Goal: Check status: Check status

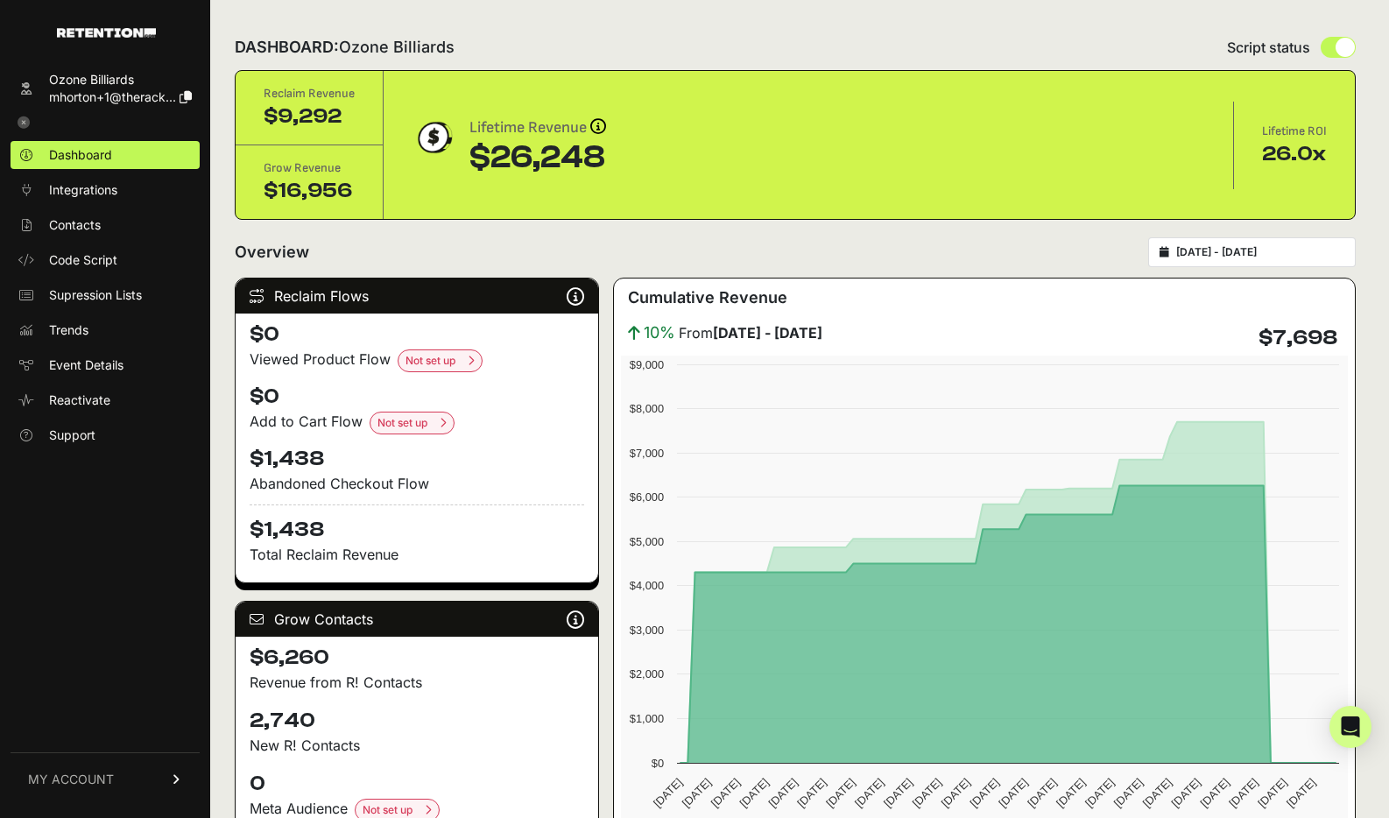
click at [1231, 254] on input "[DATE] - [DATE]" at bounding box center [1260, 252] width 168 height 14
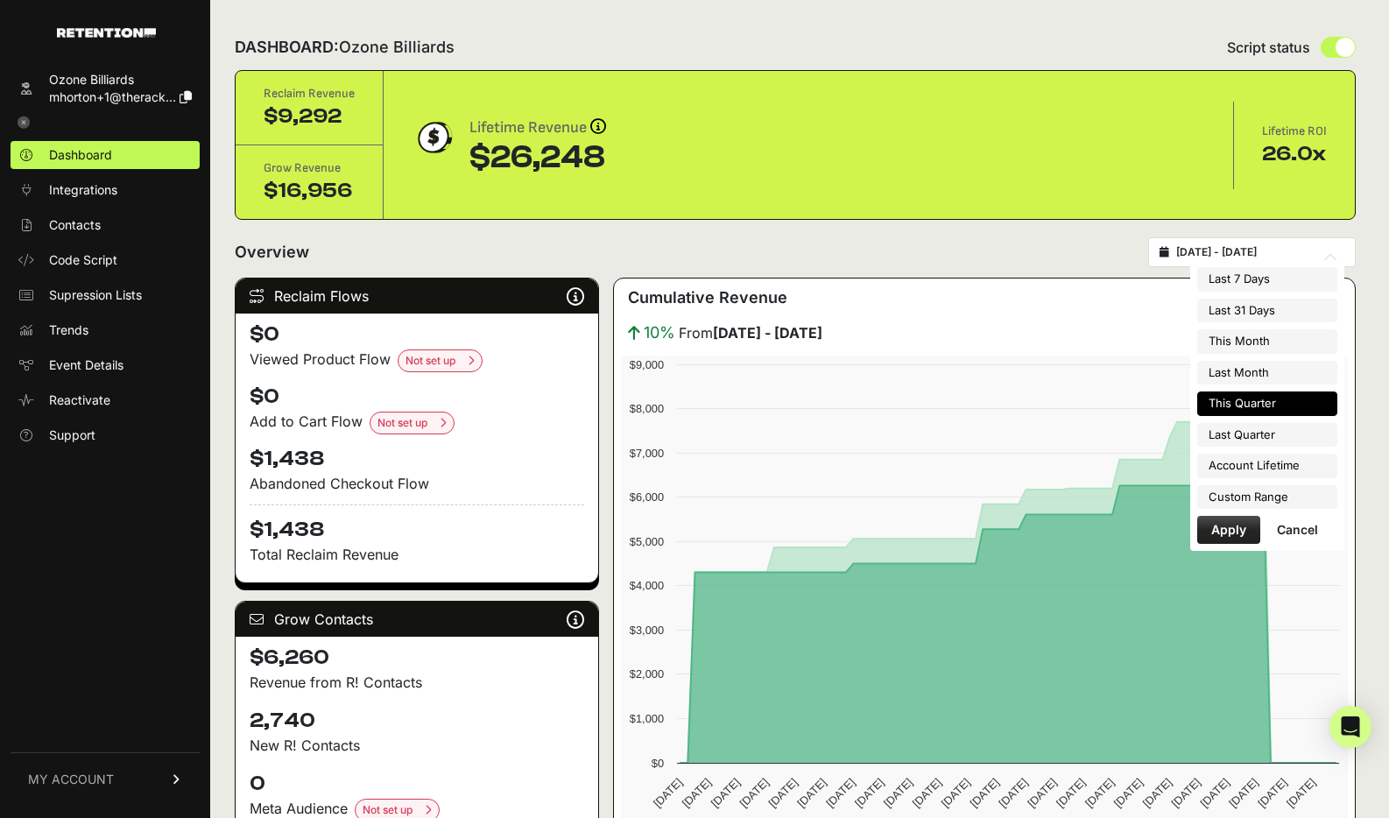
click at [1241, 523] on button "Apply" at bounding box center [1228, 530] width 63 height 28
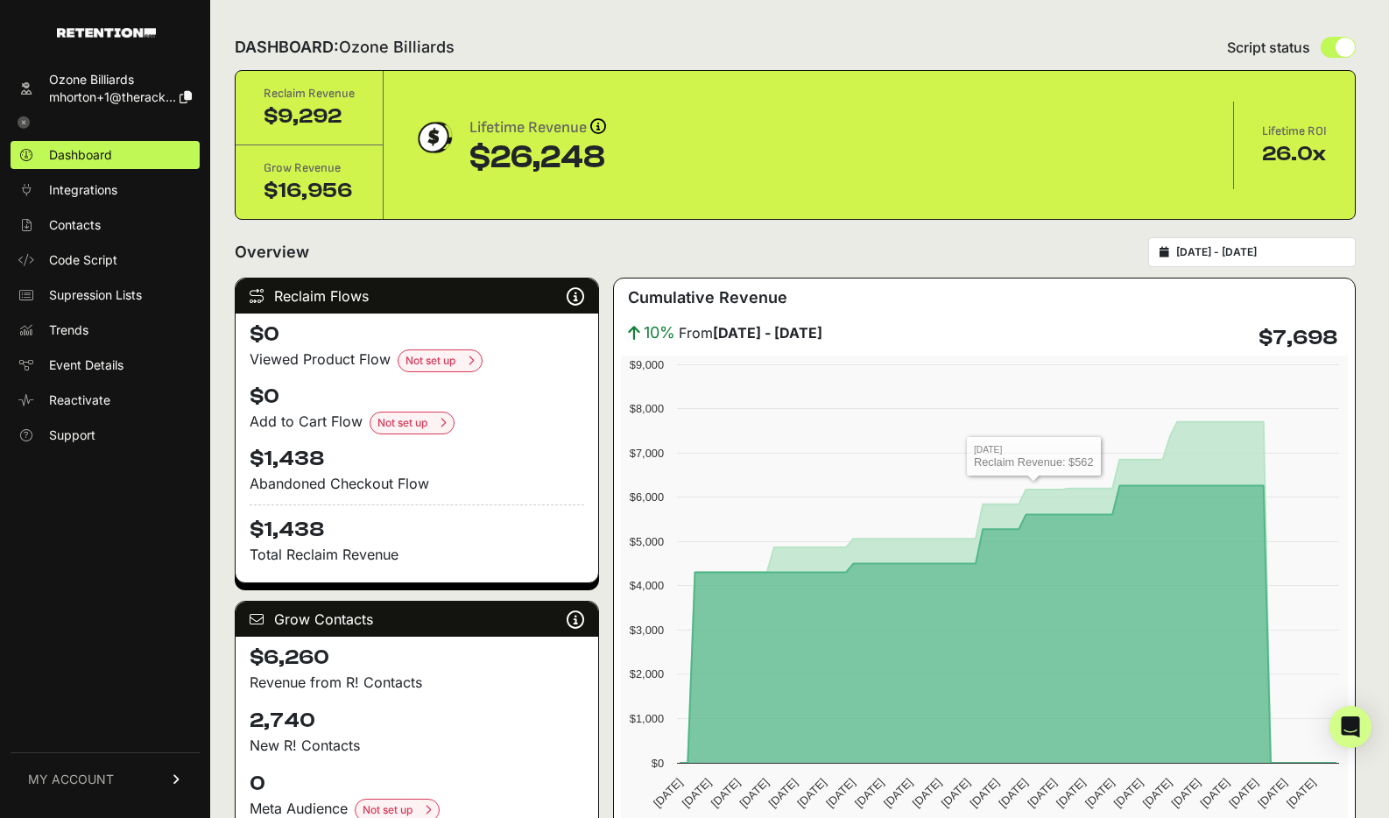
click at [872, 256] on div "Overview [DATE] - [DATE]" at bounding box center [795, 252] width 1121 height 30
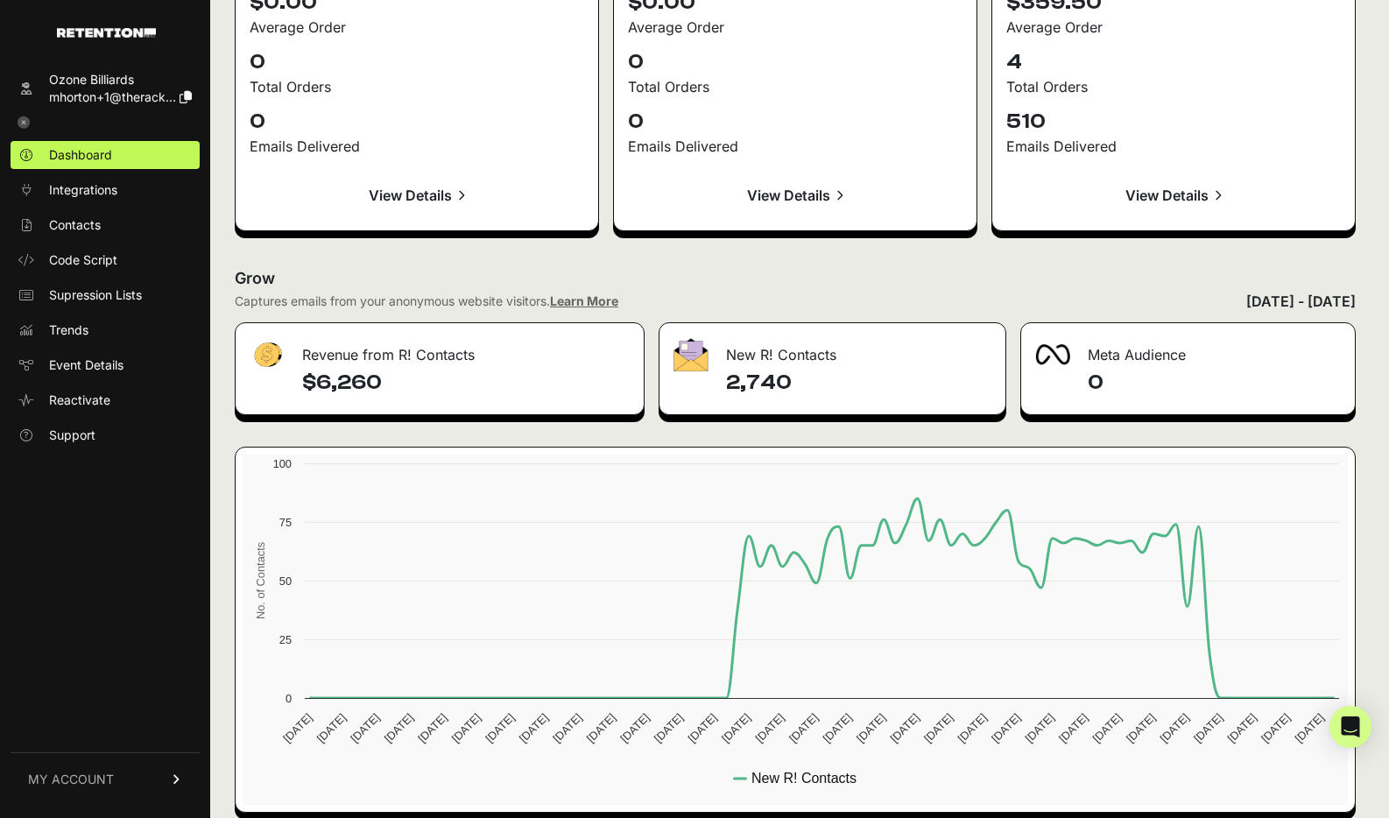
scroll to position [1911, 0]
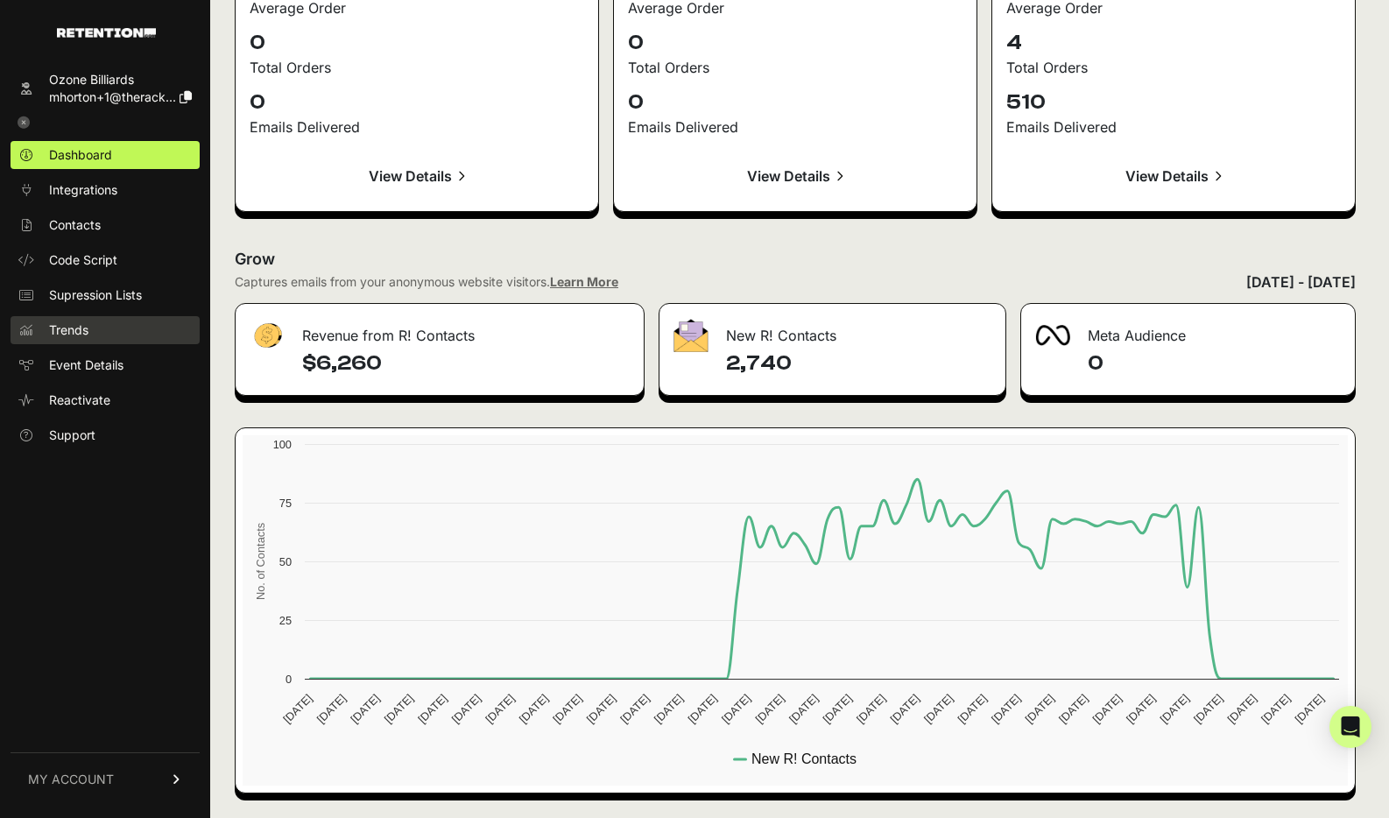
click at [102, 332] on link "Trends" at bounding box center [105, 330] width 189 height 28
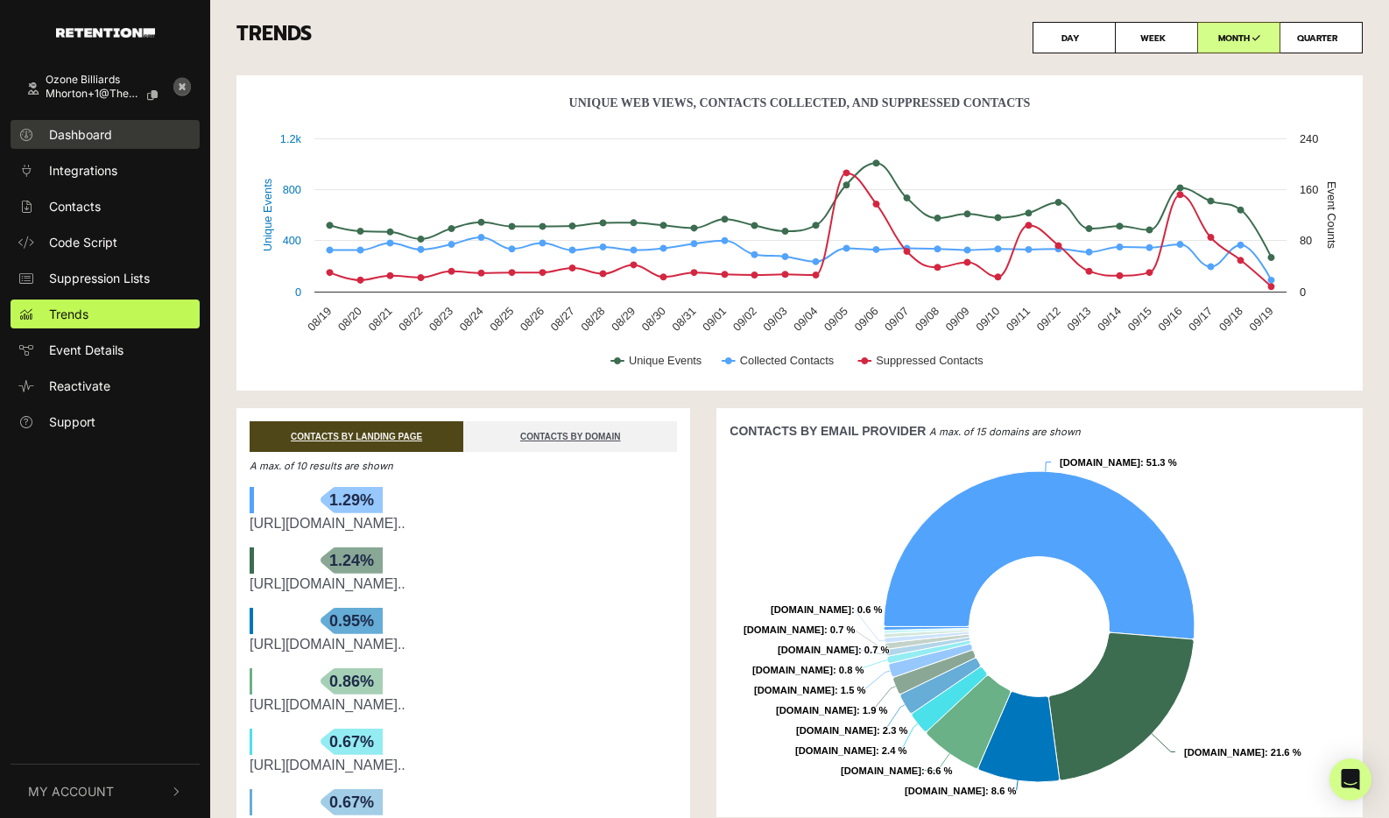
click at [102, 140] on span "Dashboard" at bounding box center [80, 134] width 63 height 18
click at [1332, 39] on label "QUARTER" at bounding box center [1320, 38] width 83 height 32
radio input "true"
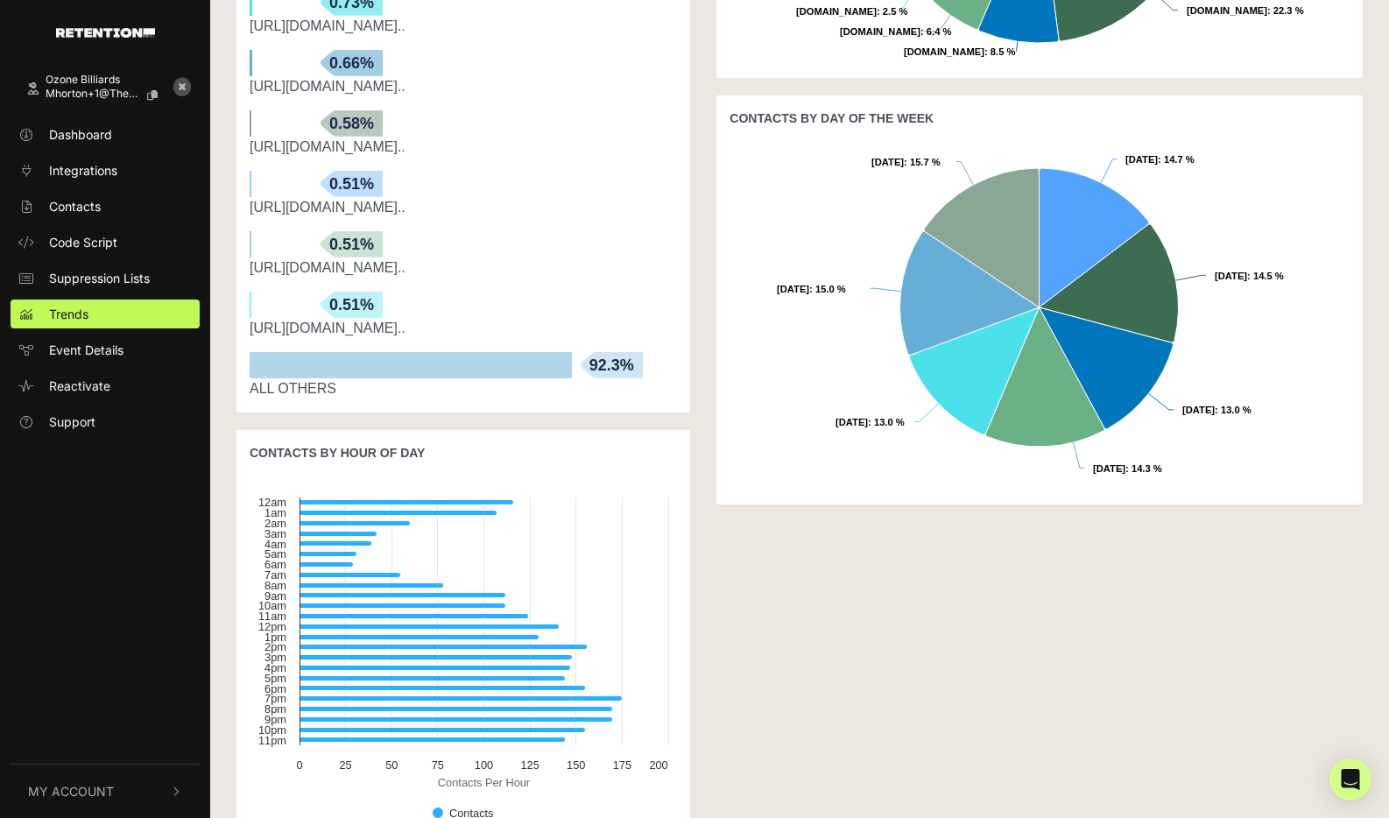
scroll to position [791, 0]
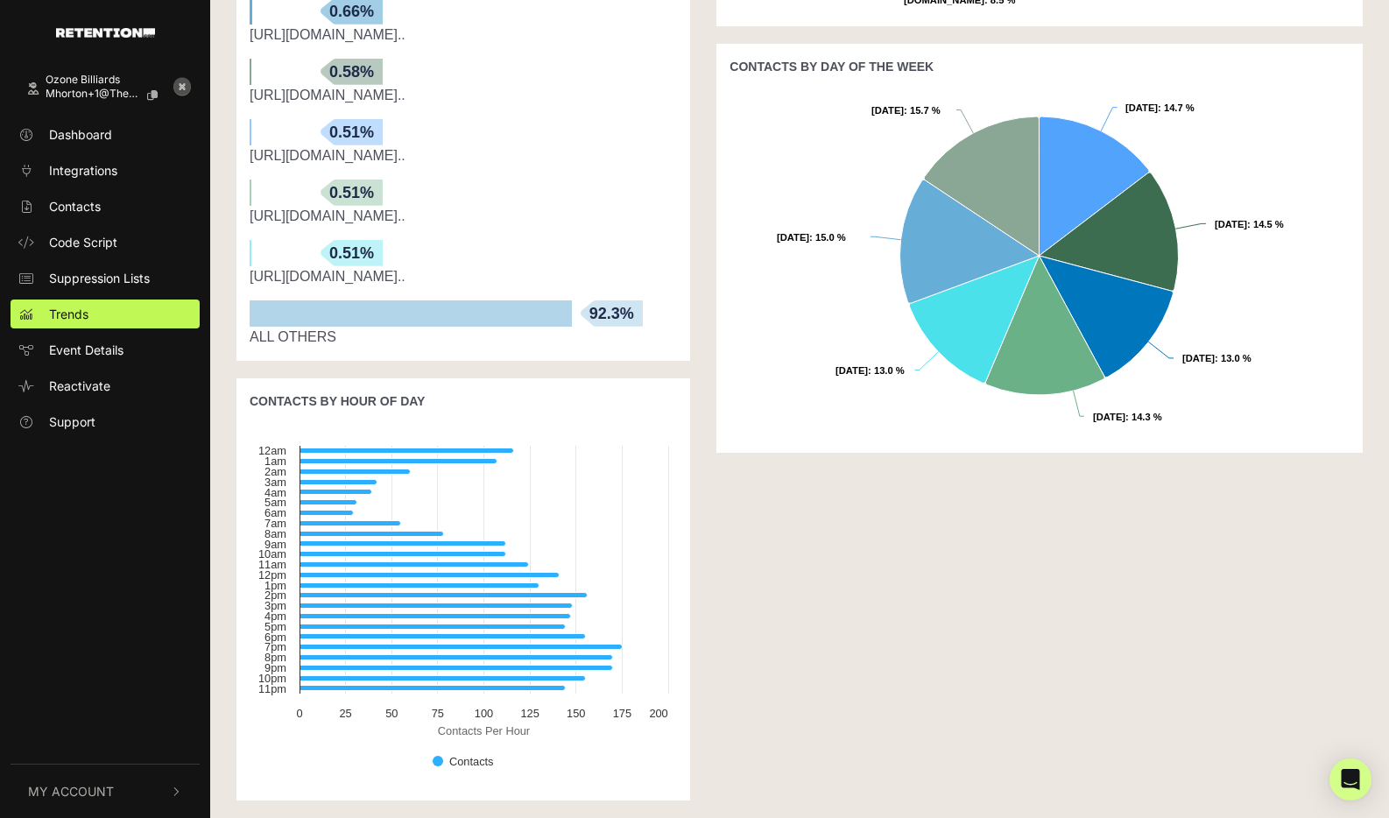
click at [811, 640] on div "CONTACTS BY EMAIL PROVIDER A max. of 15 domains are shown Created with Highchar…" at bounding box center [1039, 217] width 672 height 1200
